Goal: Task Accomplishment & Management: Use online tool/utility

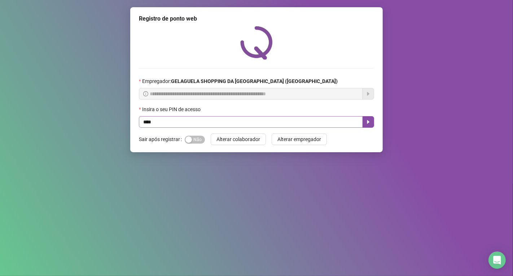
type input "*****"
click at [371, 125] on icon "caret-right" at bounding box center [368, 122] width 6 height 6
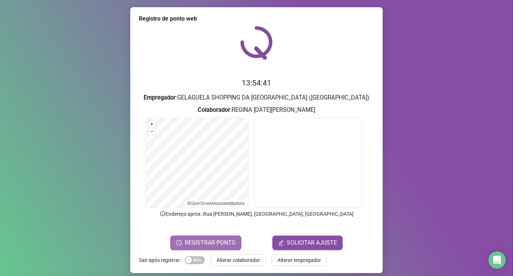
click at [228, 240] on span "REGISTRAR PONTO" at bounding box center [210, 242] width 51 height 9
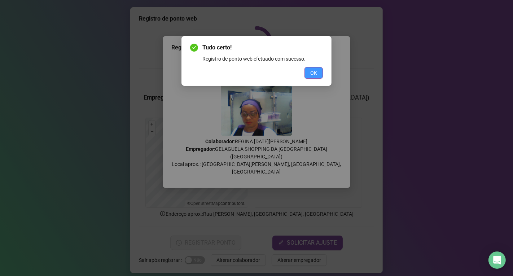
click at [313, 71] on span "OK" at bounding box center [313, 73] width 7 height 8
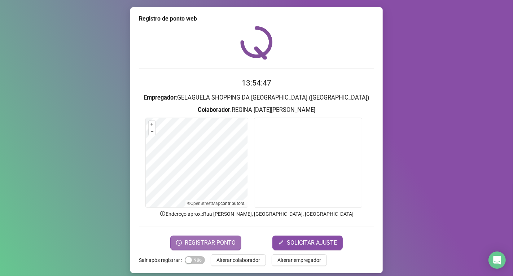
scroll to position [5, 0]
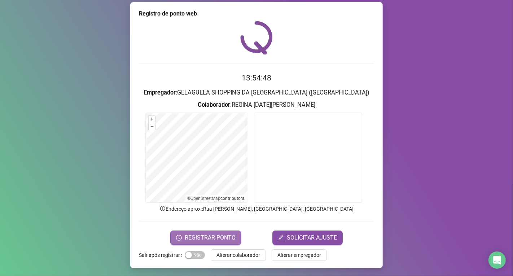
click at [229, 238] on span "REGISTRAR PONTO" at bounding box center [210, 237] width 51 height 9
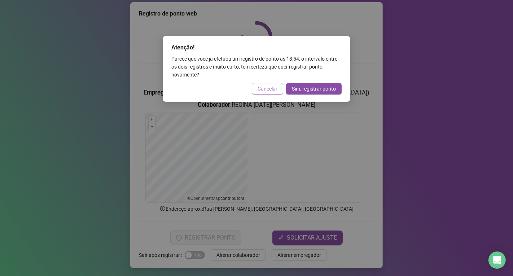
click at [278, 91] on button "Cancelar" at bounding box center [267, 89] width 31 height 12
click at [278, 91] on div "Atenção! Parece que você já efetuou um registro de ponto às 13:54 , o intervalo…" at bounding box center [256, 138] width 513 height 276
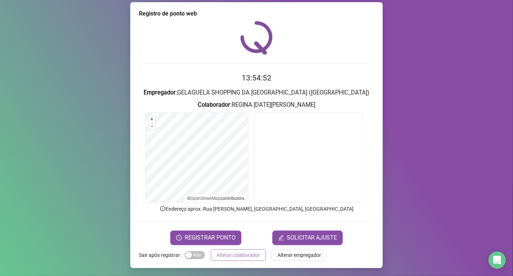
click at [251, 255] on span "Alterar colaborador" at bounding box center [238, 255] width 44 height 8
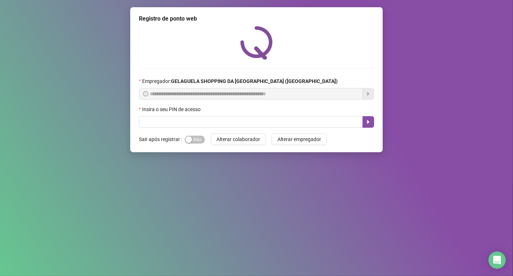
scroll to position [0, 0]
click at [197, 124] on input "text" at bounding box center [251, 122] width 224 height 12
type input "*****"
click at [369, 121] on icon "caret-right" at bounding box center [368, 122] width 6 height 6
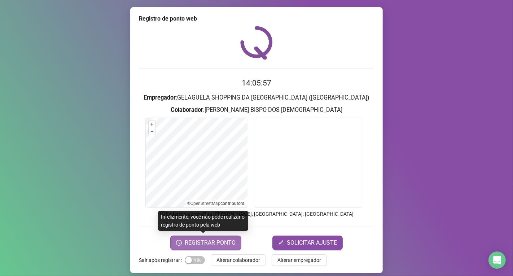
click at [216, 244] on span "REGISTRAR PONTO" at bounding box center [210, 242] width 51 height 9
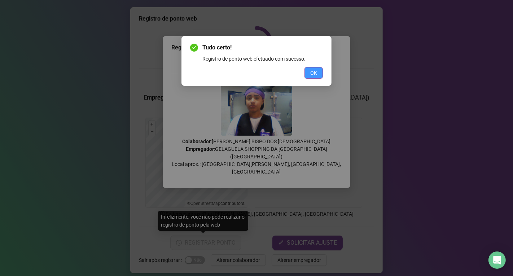
click at [312, 71] on span "OK" at bounding box center [313, 73] width 7 height 8
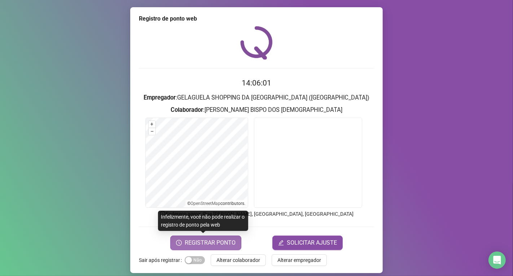
click at [229, 242] on span "REGISTRAR PONTO" at bounding box center [210, 242] width 51 height 9
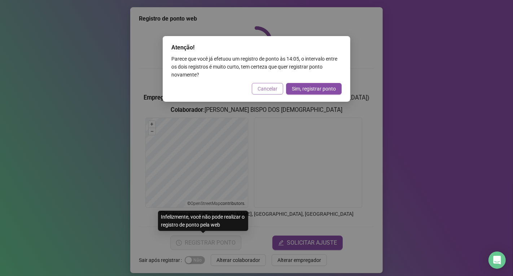
click at [266, 88] on span "Cancelar" at bounding box center [268, 89] width 20 height 8
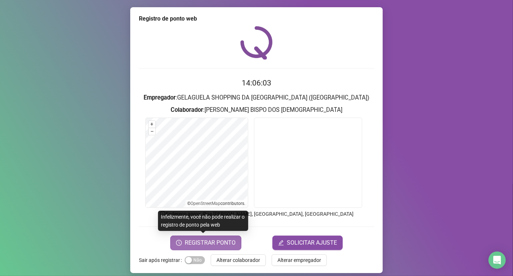
click at [232, 240] on button "REGISTRAR PONTO" at bounding box center [205, 243] width 71 height 14
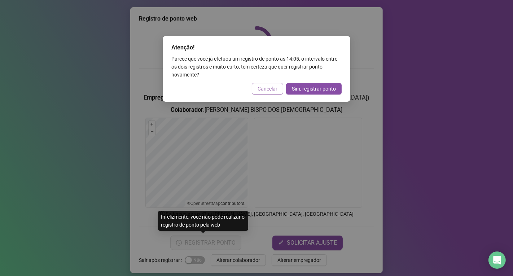
click at [264, 88] on span "Cancelar" at bounding box center [268, 89] width 20 height 8
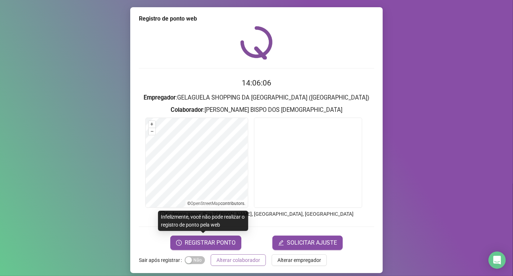
click at [235, 255] on button "Alterar colaborador" at bounding box center [238, 260] width 55 height 12
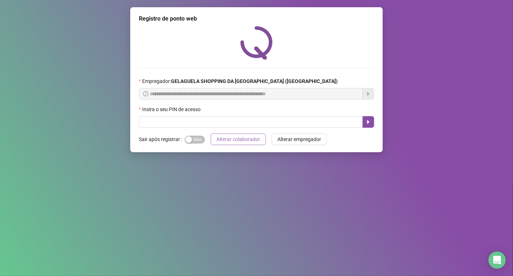
click at [235, 255] on div "**********" at bounding box center [256, 138] width 513 height 276
drag, startPoint x: 235, startPoint y: 255, endPoint x: 106, endPoint y: 268, distance: 129.1
click at [232, 255] on div "**********" at bounding box center [256, 138] width 513 height 276
click at [117, 184] on div "**********" at bounding box center [256, 138] width 513 height 276
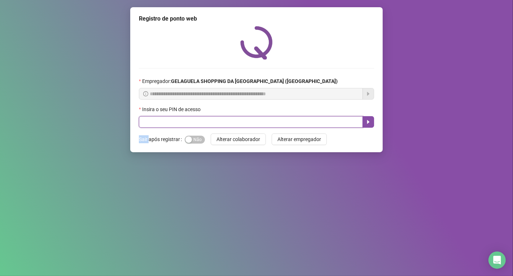
click at [181, 124] on input "text" at bounding box center [251, 122] width 224 height 12
type input "*****"
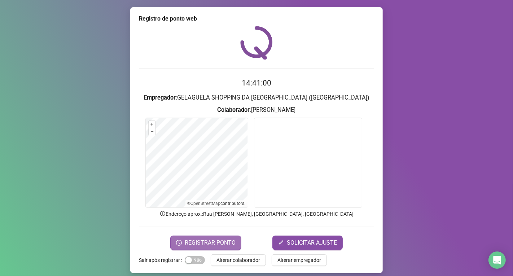
click at [199, 240] on span "REGISTRAR PONTO" at bounding box center [210, 242] width 51 height 9
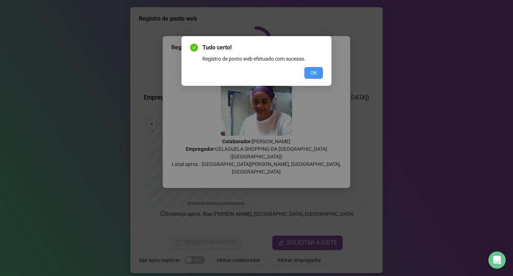
click at [314, 74] on span "OK" at bounding box center [313, 73] width 7 height 8
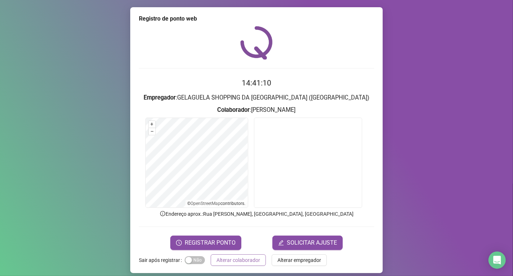
click at [237, 258] on span "Alterar colaborador" at bounding box center [238, 260] width 44 height 8
click at [237, 258] on div "Registro de ponto web 14:41:10 Empregador : GELAGUELA SHOPPING DA [GEOGRAPHIC_D…" at bounding box center [256, 138] width 513 height 276
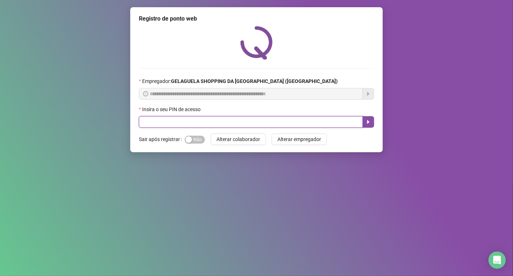
click at [315, 127] on input "text" at bounding box center [251, 122] width 224 height 12
type input "*****"
click at [366, 121] on icon "caret-right" at bounding box center [368, 122] width 6 height 6
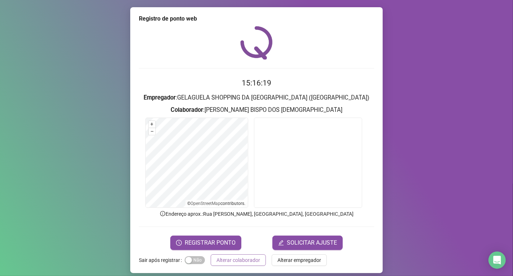
click at [249, 260] on span "Alterar colaborador" at bounding box center [238, 260] width 44 height 8
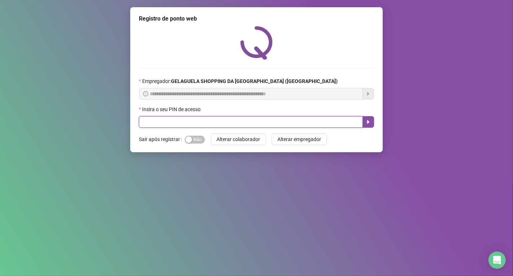
click at [224, 121] on input "text" at bounding box center [251, 122] width 224 height 12
type input "*****"
click at [361, 124] on input "*****" at bounding box center [251, 122] width 224 height 12
click at [365, 126] on button "button" at bounding box center [368, 122] width 12 height 12
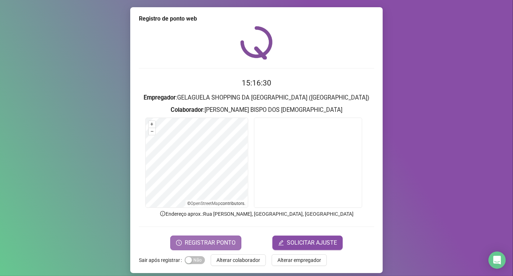
click at [221, 241] on span "REGISTRAR PONTO" at bounding box center [210, 242] width 51 height 9
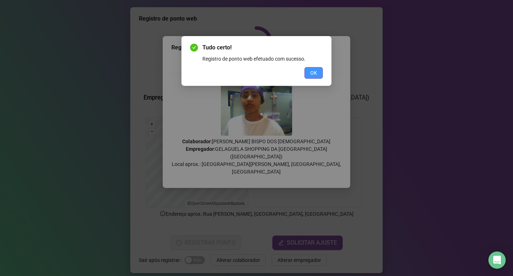
click at [314, 70] on span "OK" at bounding box center [313, 73] width 7 height 8
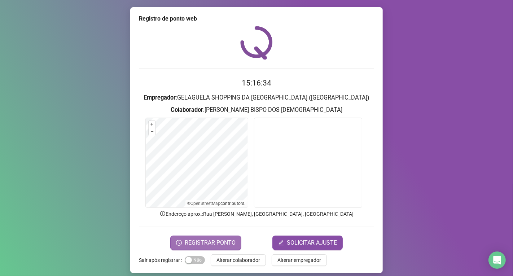
click at [203, 242] on span "REGISTRAR PONTO" at bounding box center [210, 242] width 51 height 9
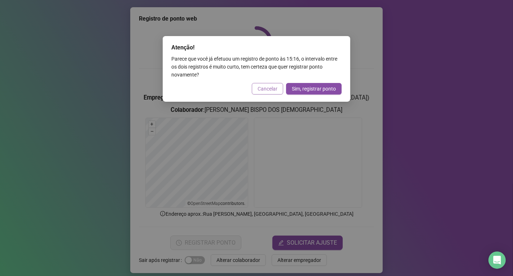
click at [268, 89] on span "Cancelar" at bounding box center [268, 89] width 20 height 8
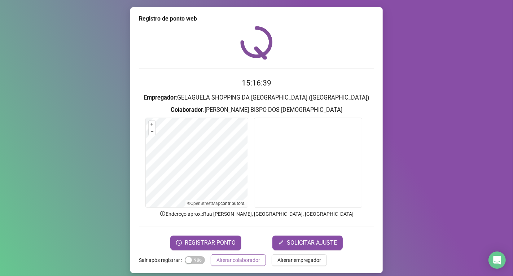
click at [247, 260] on span "Alterar colaborador" at bounding box center [238, 260] width 44 height 8
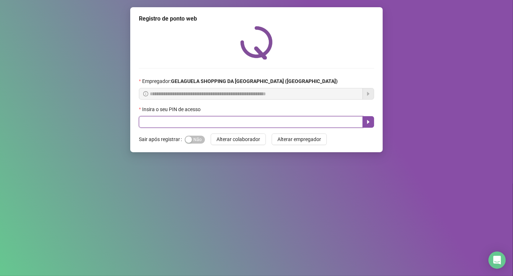
click at [183, 123] on input "text" at bounding box center [251, 122] width 224 height 12
type input "*****"
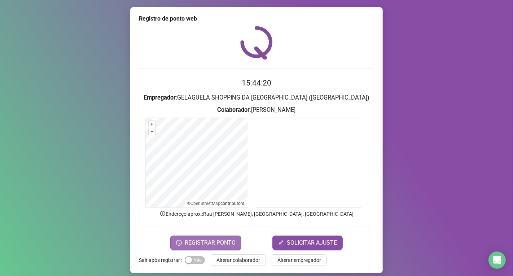
click at [214, 241] on span "REGISTRAR PONTO" at bounding box center [210, 242] width 51 height 9
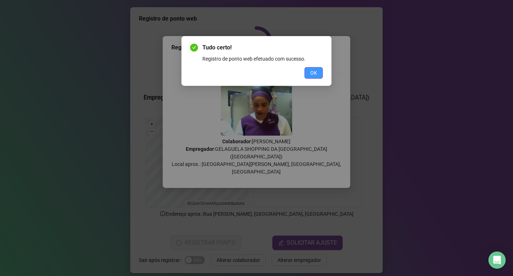
click at [316, 70] on span "OK" at bounding box center [313, 73] width 7 height 8
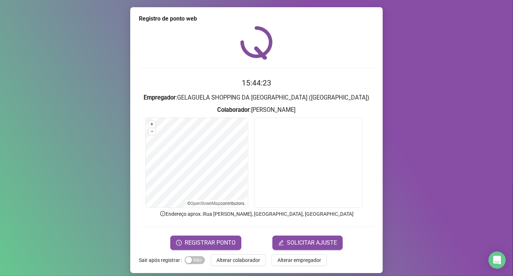
click at [243, 265] on div "Registro de ponto web 15:44:23 Empregador : GELAGUELA SHOPPING DA [GEOGRAPHIC_D…" at bounding box center [256, 140] width 252 height 266
click at [245, 260] on span "Alterar colaborador" at bounding box center [238, 260] width 44 height 8
click at [245, 260] on div "Registro de ponto web 15:44:24 Empregador : GELAGUELA SHOPPING DA [GEOGRAPHIC_D…" at bounding box center [256, 138] width 513 height 276
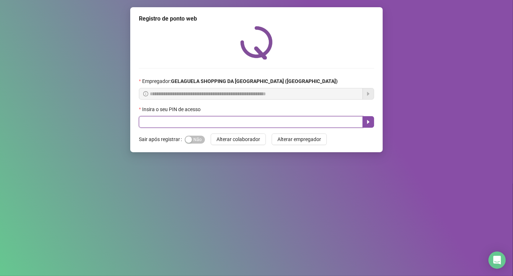
click at [158, 121] on input "text" at bounding box center [251, 122] width 224 height 12
type input "*****"
click at [368, 124] on icon "caret-right" at bounding box center [368, 122] width 3 height 4
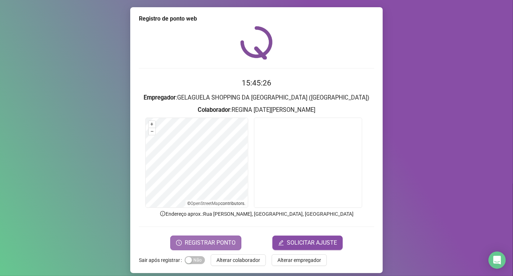
click at [226, 237] on button "REGISTRAR PONTO" at bounding box center [205, 243] width 71 height 14
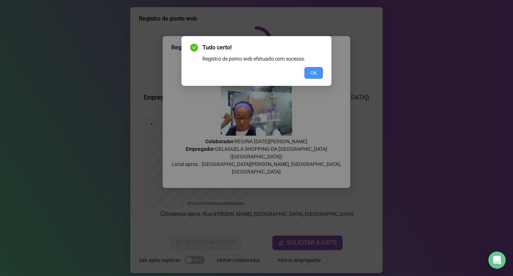
click at [315, 73] on span "OK" at bounding box center [313, 73] width 7 height 8
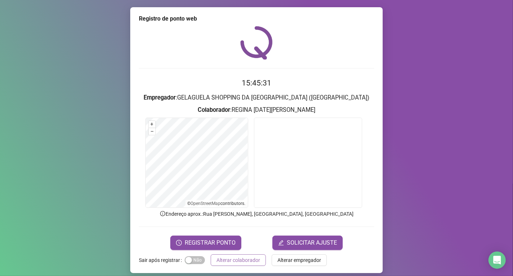
click at [248, 261] on span "Alterar colaborador" at bounding box center [238, 260] width 44 height 8
